Goal: Transaction & Acquisition: Purchase product/service

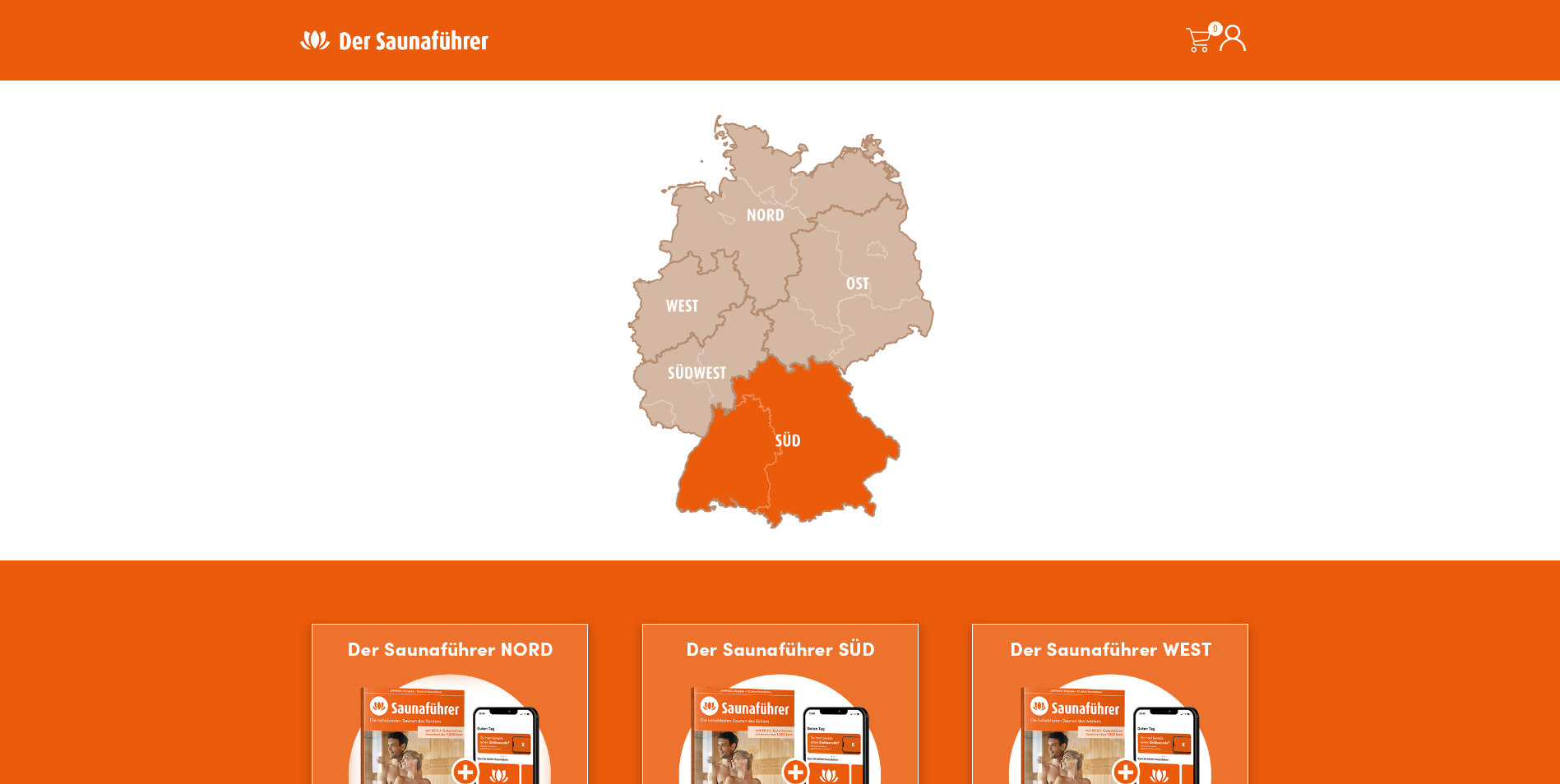
scroll to position [493, 0]
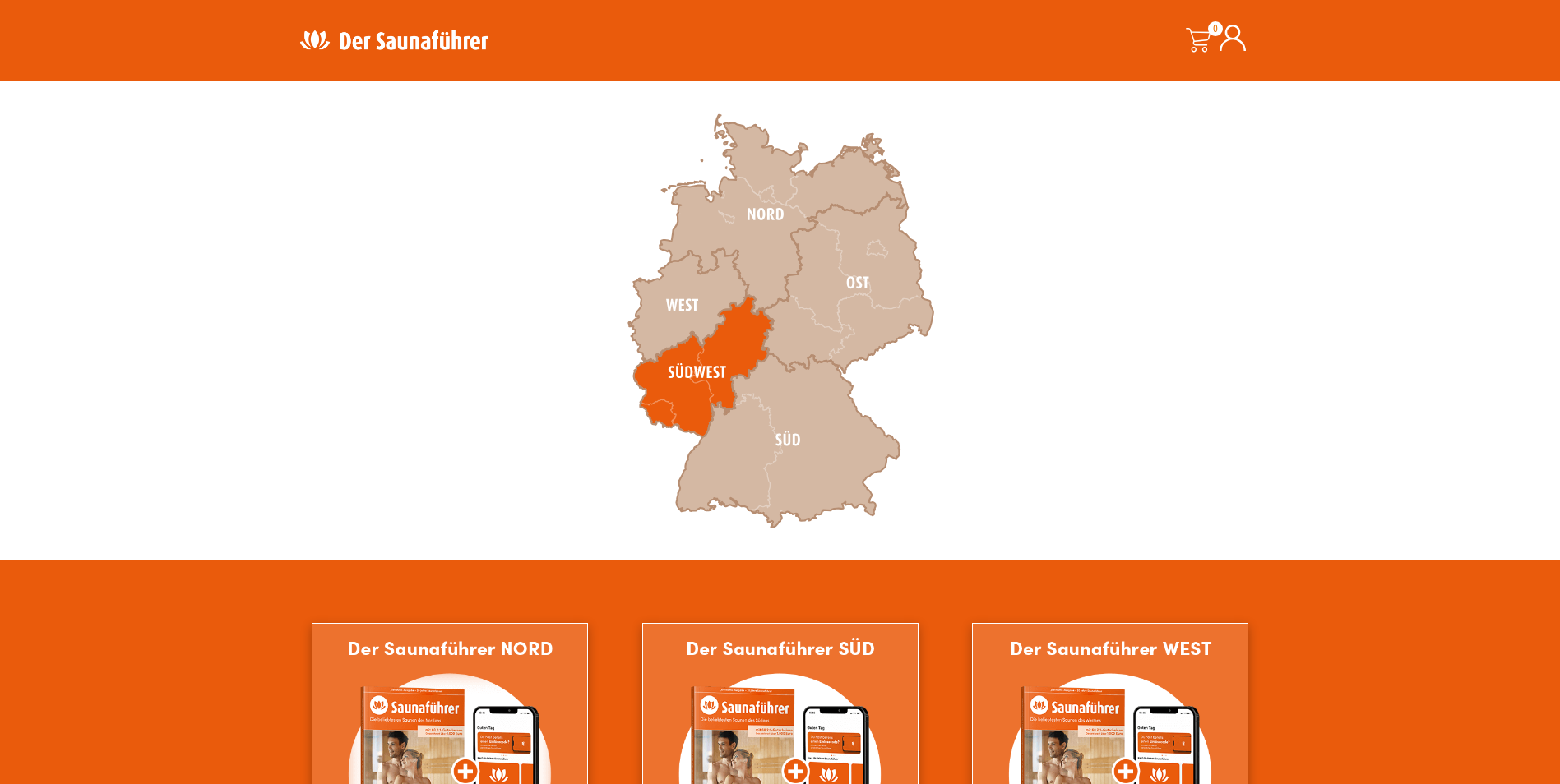
click at [723, 355] on icon at bounding box center [703, 366] width 140 height 142
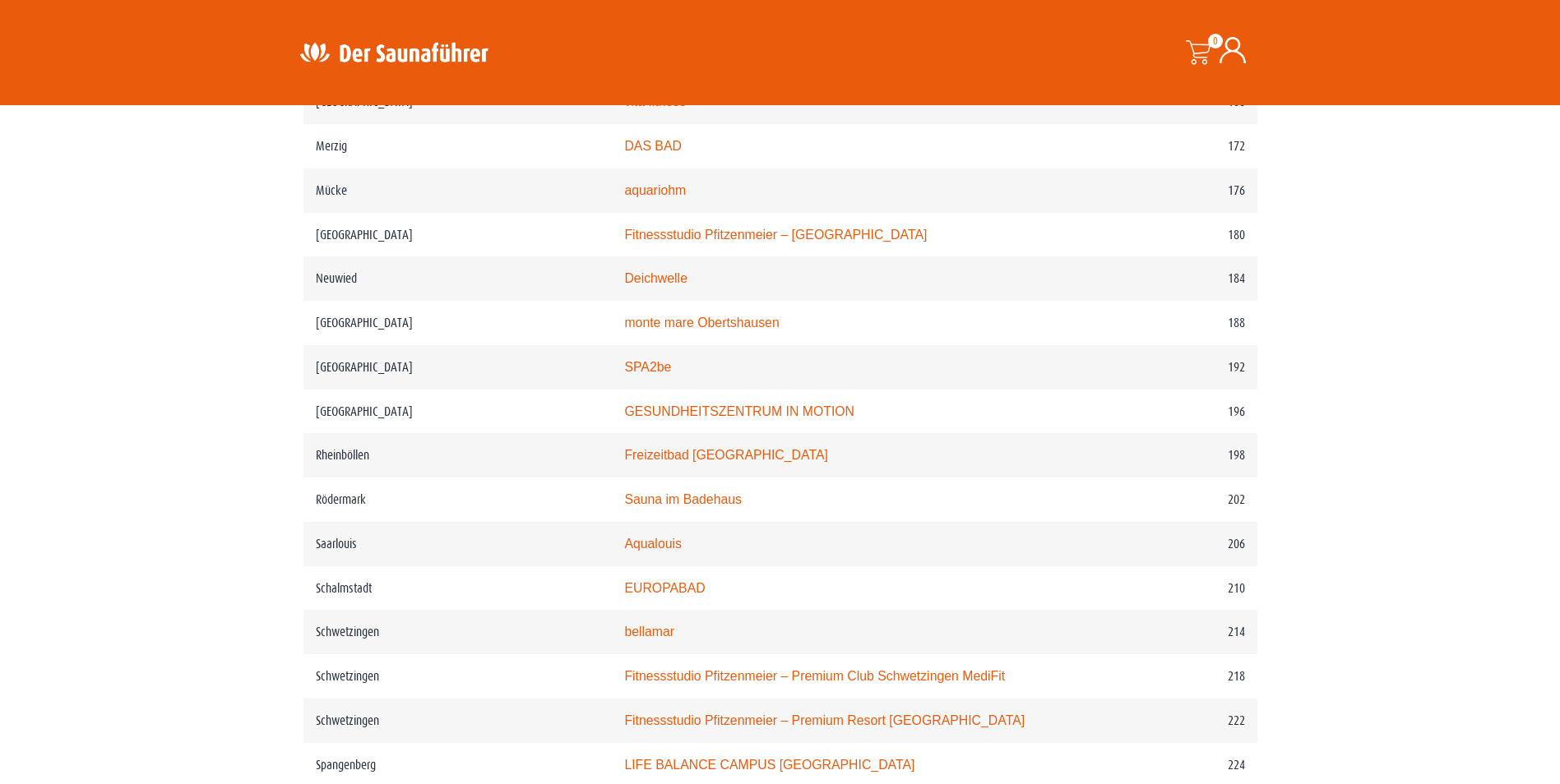
scroll to position [2451, 0]
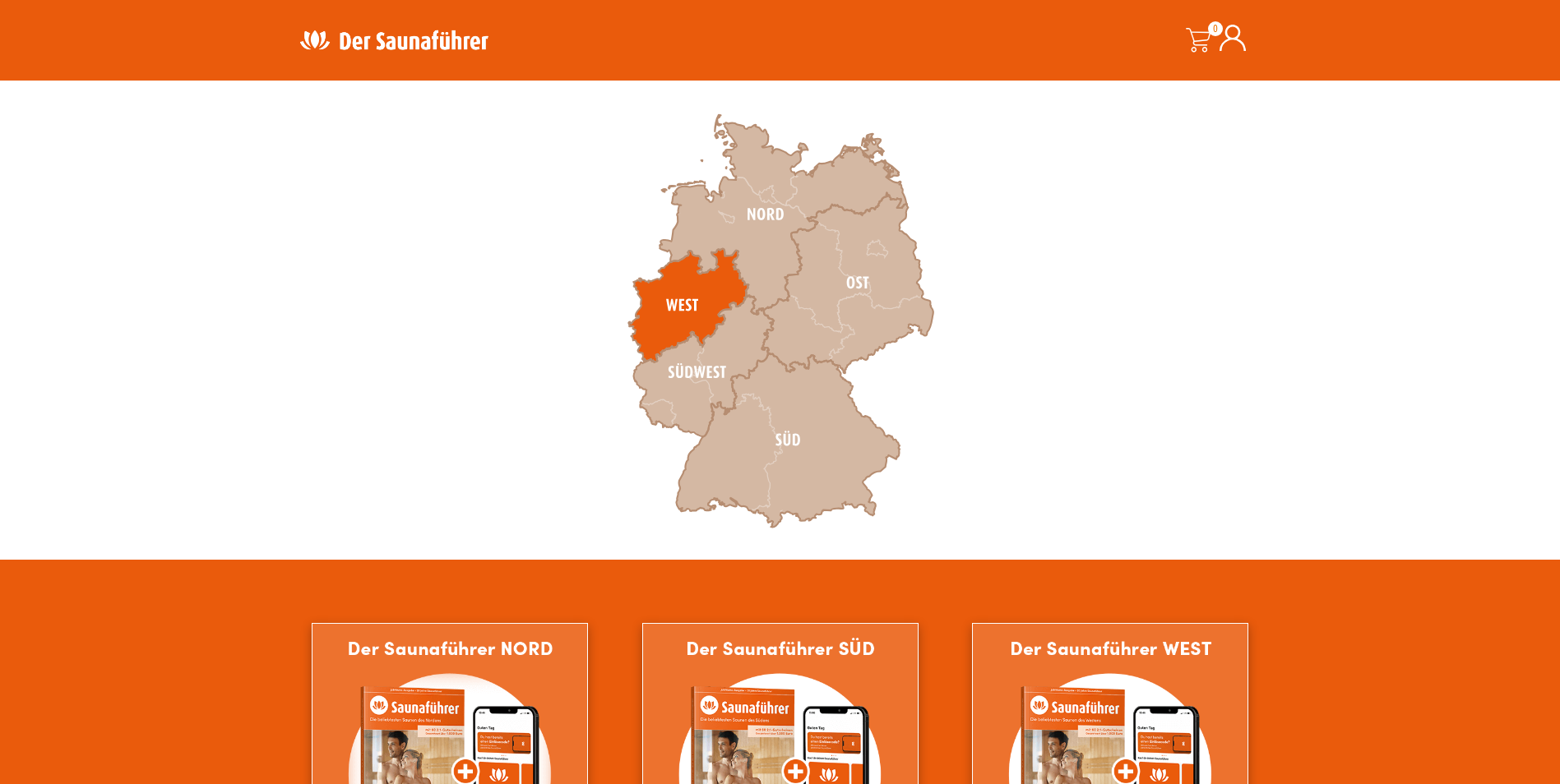
click at [689, 316] on icon at bounding box center [688, 306] width 120 height 113
click at [677, 301] on icon at bounding box center [688, 306] width 120 height 113
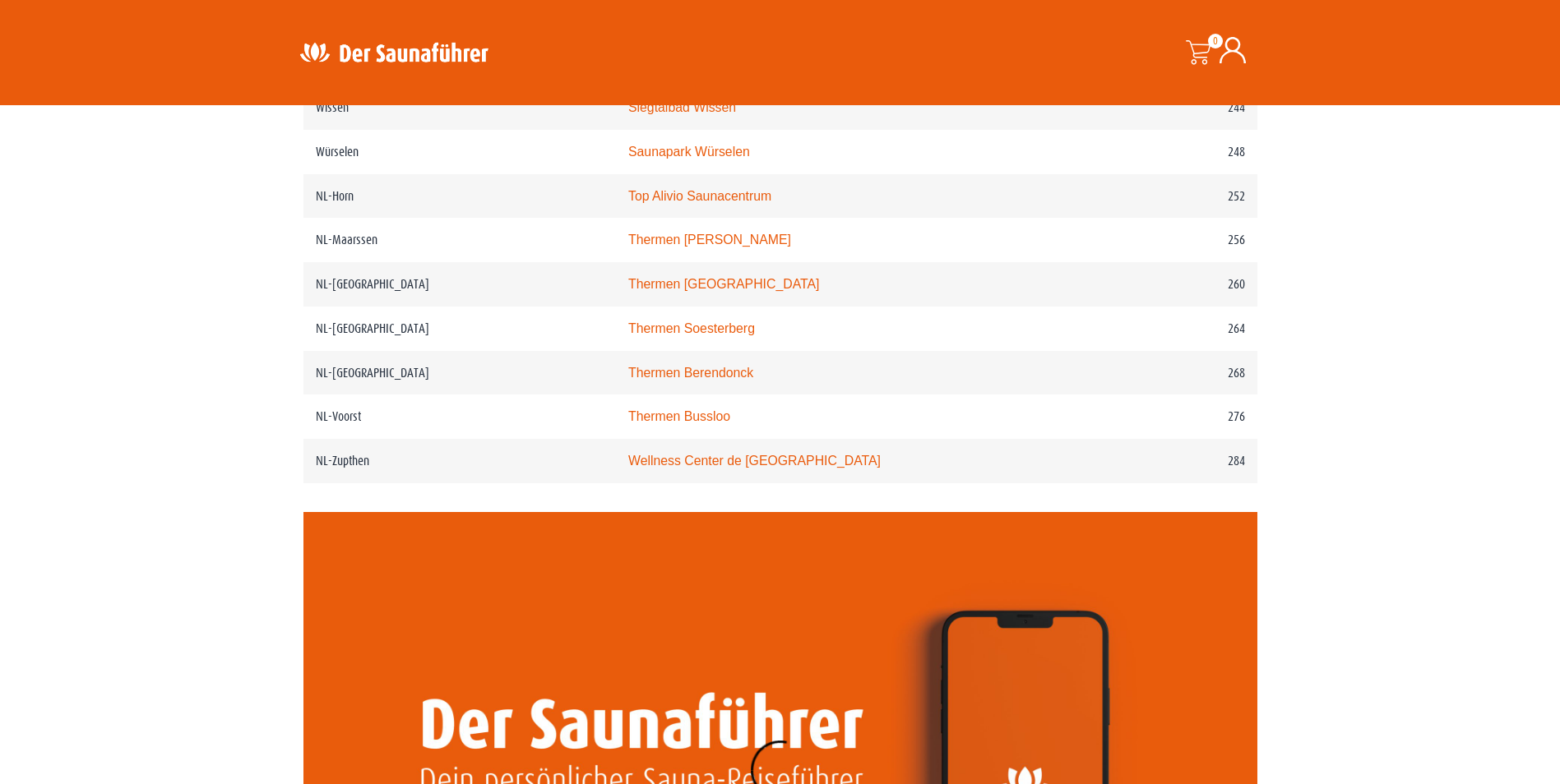
scroll to position [3370, 0]
